Goal: Obtain resource: Obtain resource

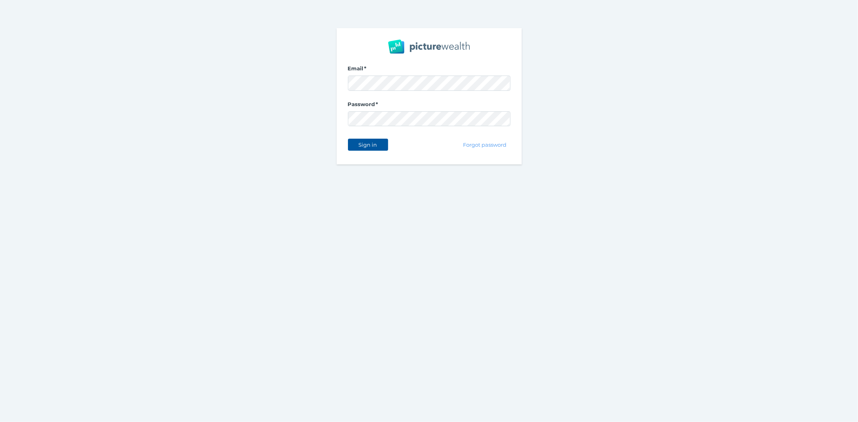
click at [379, 147] on span "Sign in" at bounding box center [367, 145] width 25 height 6
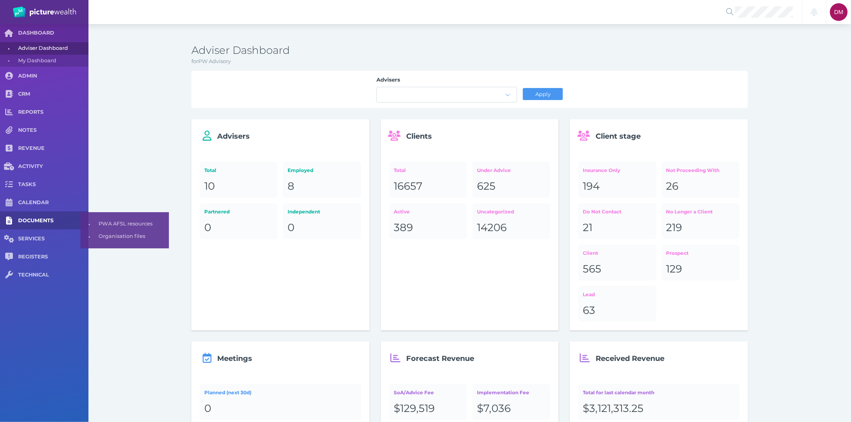
click at [30, 218] on span "DOCUMENTS" at bounding box center [53, 221] width 70 height 7
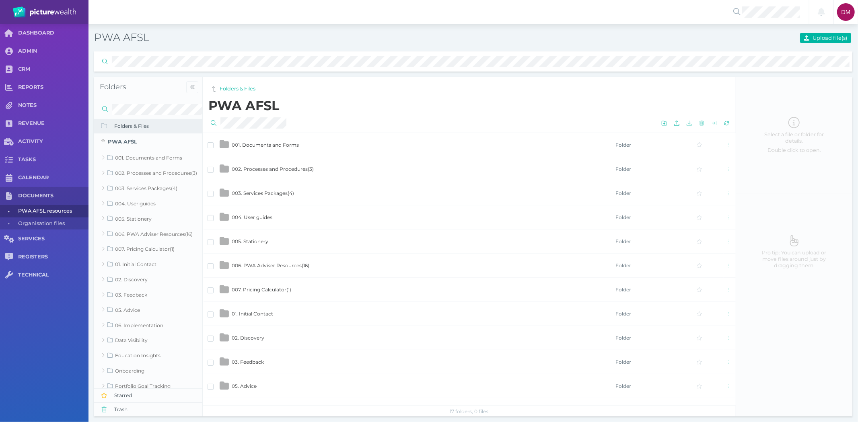
click at [271, 263] on span "006. PWA Adviser Resources ( 16 )" at bounding box center [271, 266] width 78 height 6
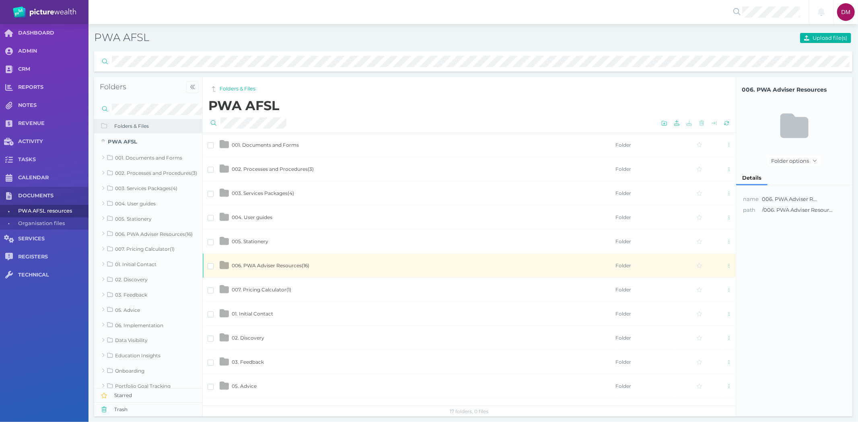
click at [271, 263] on span "006. PWA Adviser Resources ( 16 )" at bounding box center [271, 266] width 78 height 6
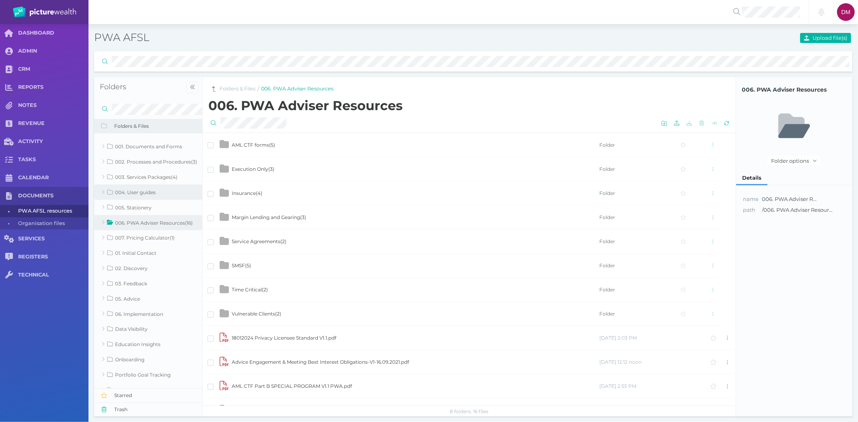
scroll to position [14, 0]
click at [130, 288] on link "05. Advice" at bounding box center [148, 295] width 108 height 15
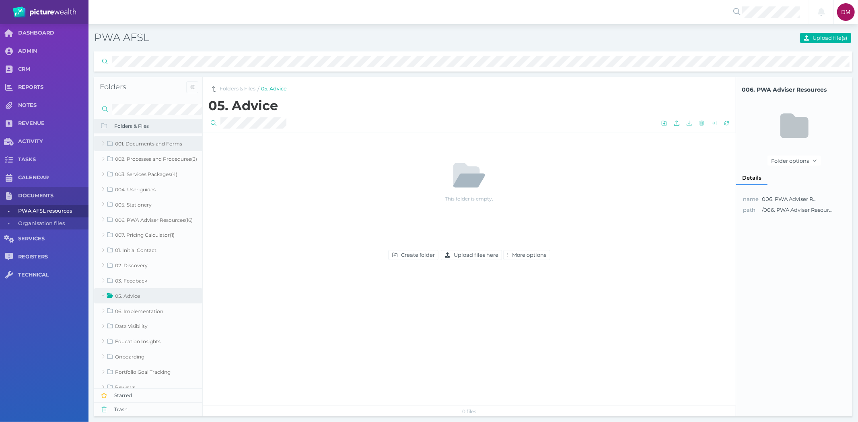
click at [146, 145] on link "001. Documents and Forms" at bounding box center [148, 143] width 108 height 15
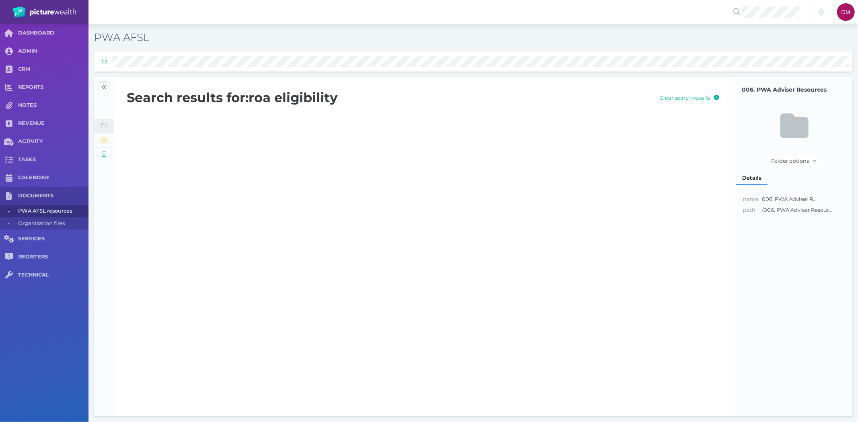
click at [140, 58] on div "PWA AFSL Folders Folders & Files PWA AFSL 001. Documents and Forms 01. Adviser …" at bounding box center [473, 223] width 758 height 387
drag, startPoint x: 172, startPoint y: 50, endPoint x: 94, endPoint y: 62, distance: 78.5
click at [94, 62] on div at bounding box center [473, 61] width 758 height 19
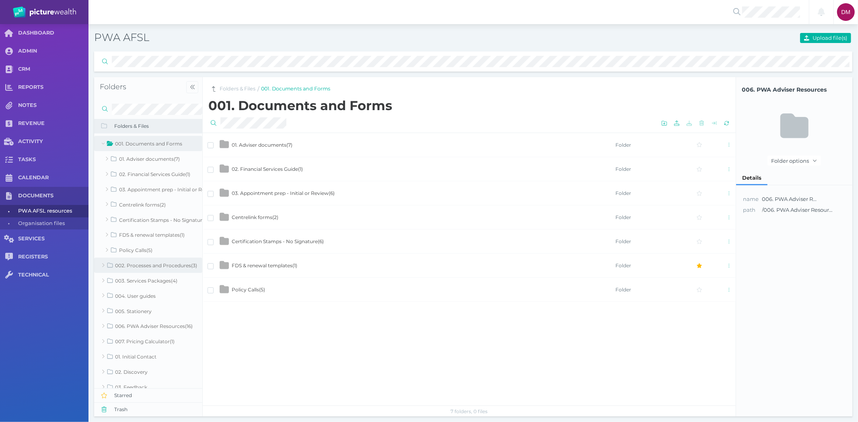
click at [155, 258] on link "002. Processes and Procedures ( 3 )" at bounding box center [148, 265] width 108 height 15
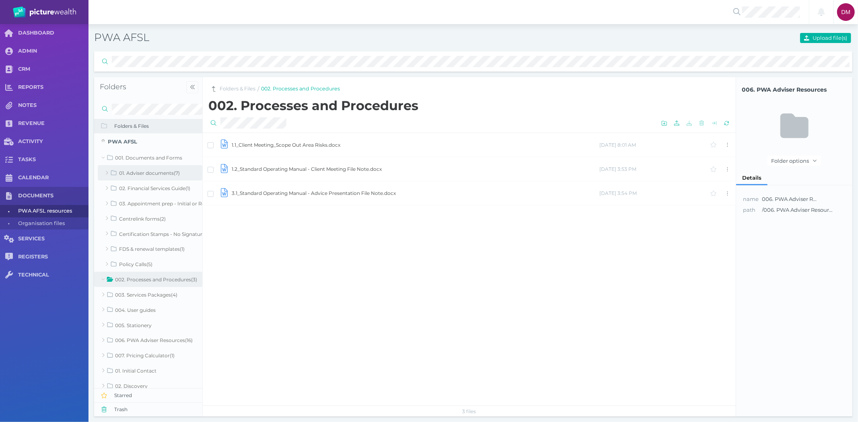
click at [162, 172] on link "01. Adviser documents ( 7 )" at bounding box center [150, 172] width 105 height 15
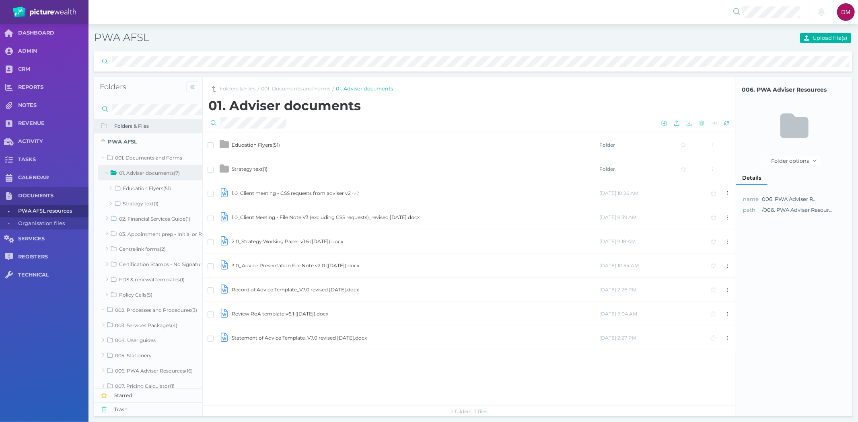
click at [292, 288] on td "Record of Advice Template_V7.0 revised [DATE].docx" at bounding box center [415, 290] width 368 height 24
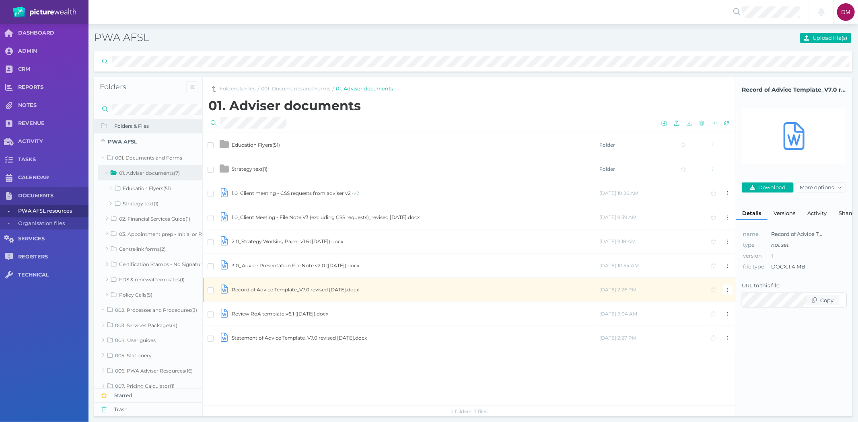
click at [292, 288] on td "Record of Advice Template_V7.0 revised [DATE].docx" at bounding box center [415, 290] width 368 height 24
